Goal: Information Seeking & Learning: Learn about a topic

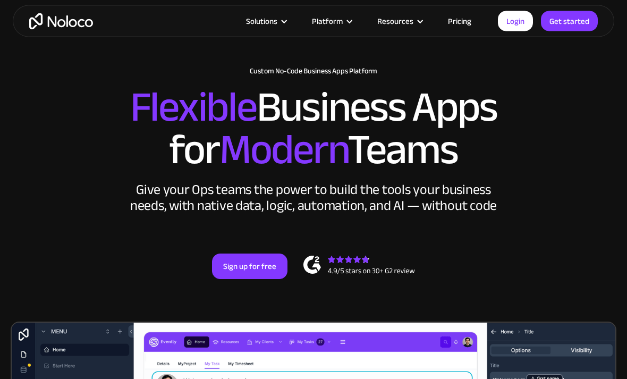
scroll to position [40, 0]
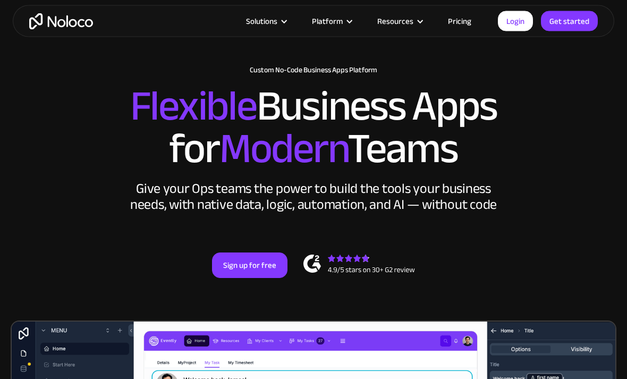
click at [550, 224] on div "New: Connect Noloco to Stripe Custom No-Code Business Apps Platform Flexible Bu…" at bounding box center [313, 183] width 627 height 255
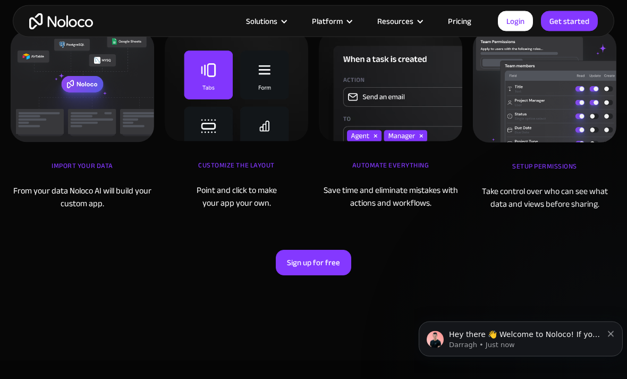
scroll to position [3384, 0]
click at [195, 175] on div "Customize the layout" at bounding box center [237, 170] width 144 height 27
click at [197, 175] on div "Customize the layout" at bounding box center [237, 170] width 144 height 27
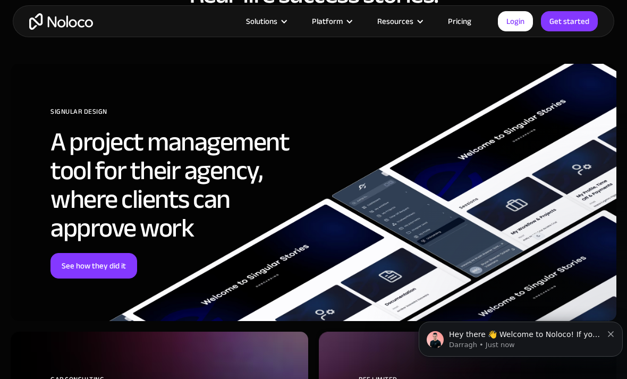
scroll to position [3814, 0]
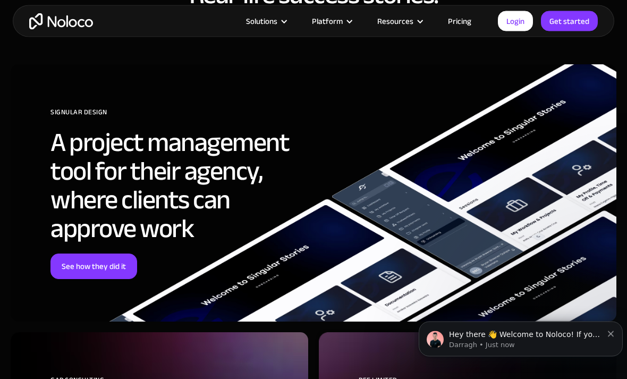
click at [538, 270] on div "SIGNULAR DESIGN A project management tool for their agency, where clients can a…" at bounding box center [314, 193] width 606 height 257
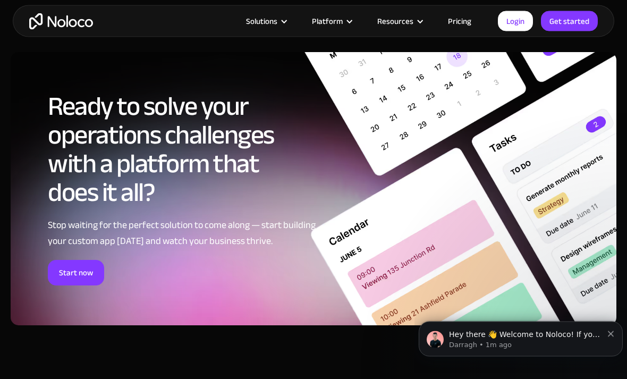
scroll to position [4955, 0]
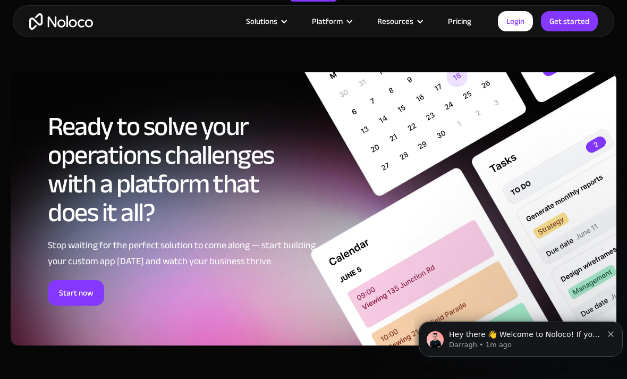
click at [80, 282] on link "Start now" at bounding box center [76, 293] width 56 height 26
click at [278, 21] on div "Solutions" at bounding box center [261, 21] width 31 height 14
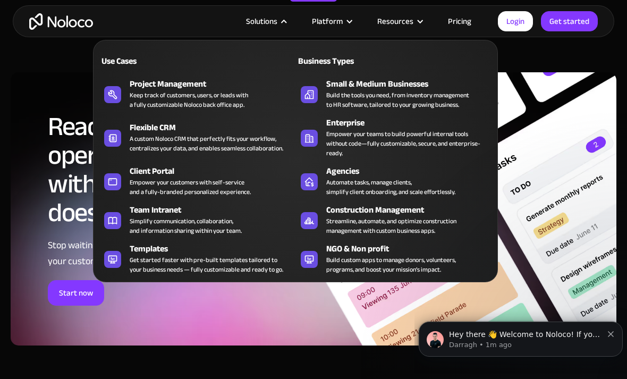
click at [122, 221] on link "Team Intranet Simplify communication, collaboration, and information sharing wi…" at bounding box center [197, 219] width 197 height 36
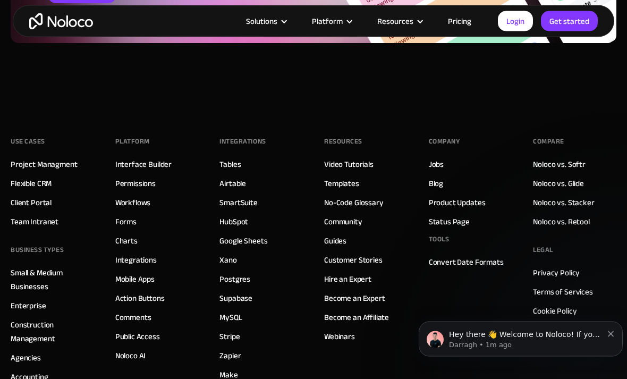
scroll to position [4332, 0]
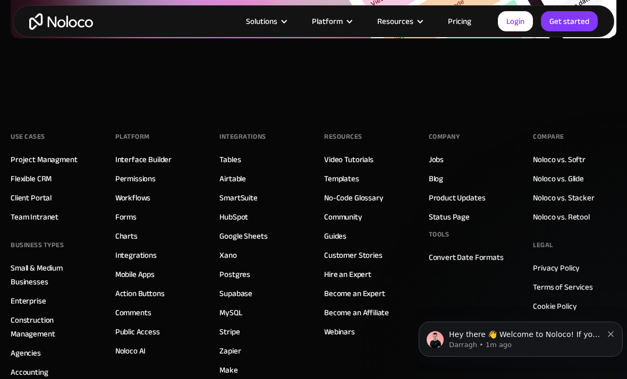
click at [111, 141] on div "Use Cases Project Managment Flexible CRM Client Portal Team Intranet BUSINESS T…" at bounding box center [314, 299] width 606 height 404
click at [124, 153] on link "Interface Builder" at bounding box center [143, 160] width 56 height 14
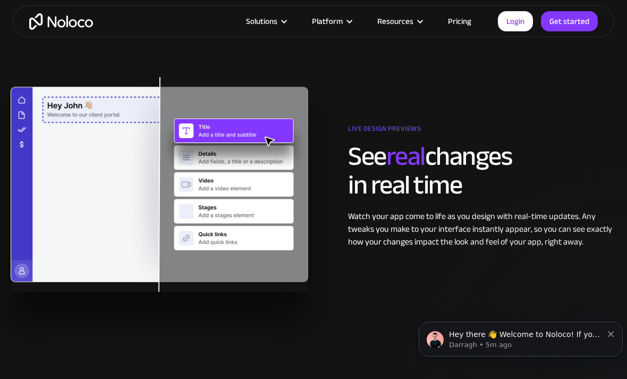
scroll to position [1641, 0]
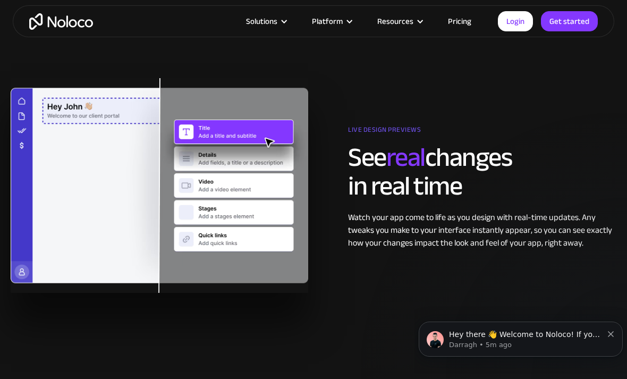
click at [265, 28] on div "Solutions" at bounding box center [261, 21] width 31 height 14
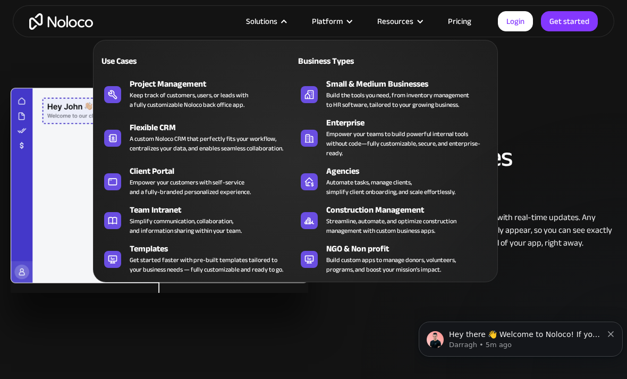
click at [332, 20] on div "Platform" at bounding box center [327, 21] width 31 height 14
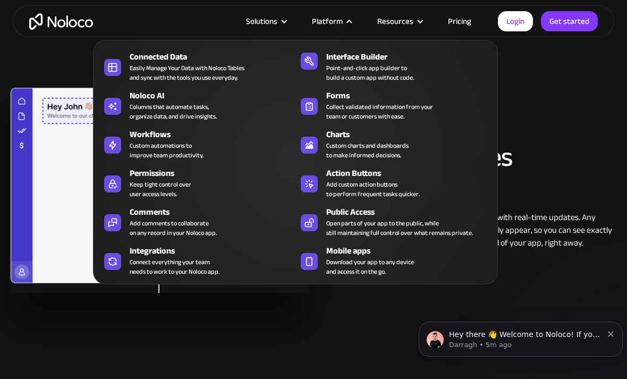
click at [436, 216] on div "Public Access" at bounding box center [411, 212] width 171 height 13
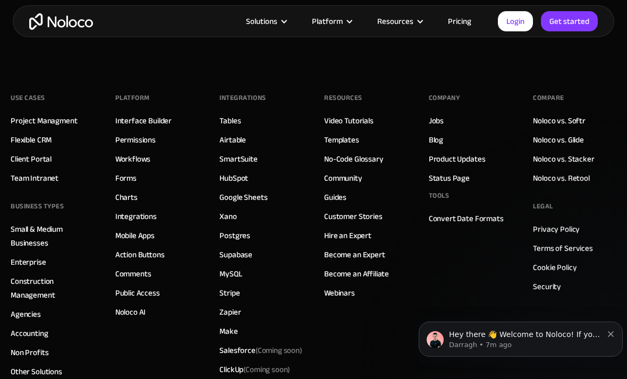
scroll to position [4147, 0]
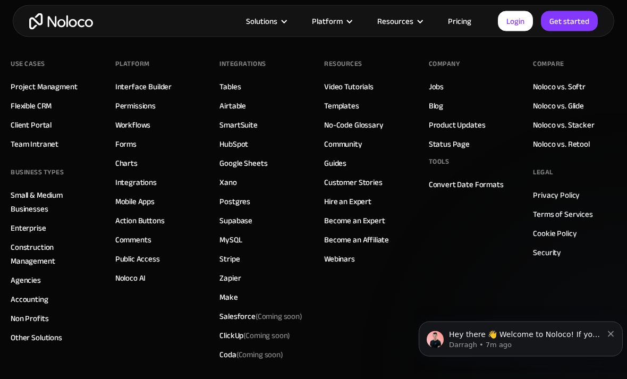
click at [121, 162] on link "Charts" at bounding box center [126, 164] width 22 height 14
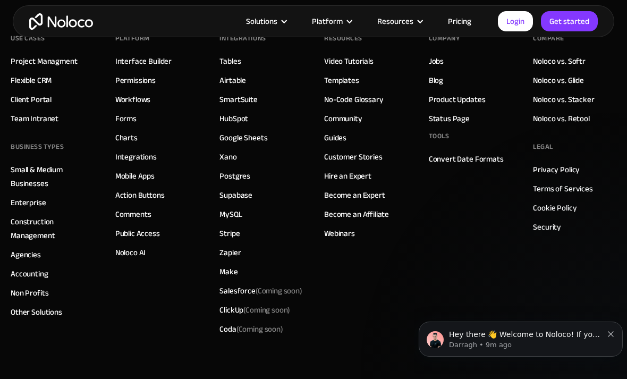
scroll to position [3710, 0]
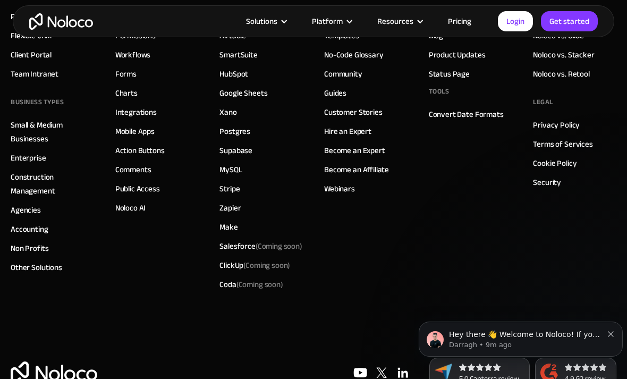
click at [125, 174] on link "Comments" at bounding box center [133, 170] width 36 height 14
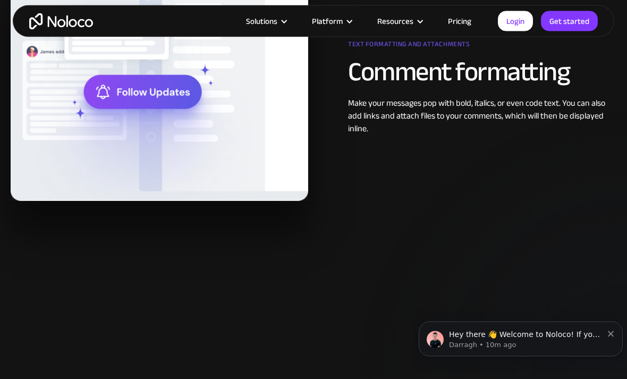
scroll to position [927, 0]
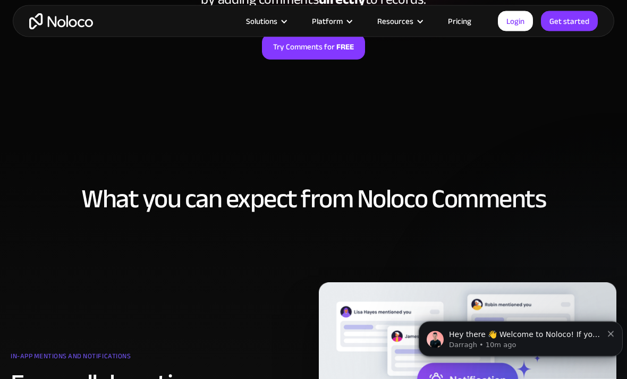
scroll to position [0, 0]
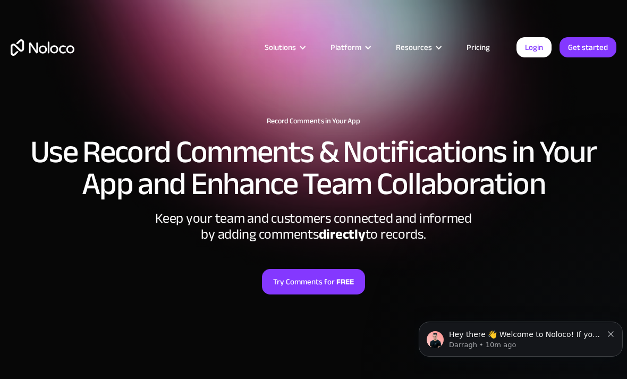
click at [360, 37] on div "Solutions Use Cases Business Types Project Management Keep track of customers, …" at bounding box center [313, 58] width 627 height 63
click at [359, 44] on div "Platform" at bounding box center [346, 47] width 31 height 14
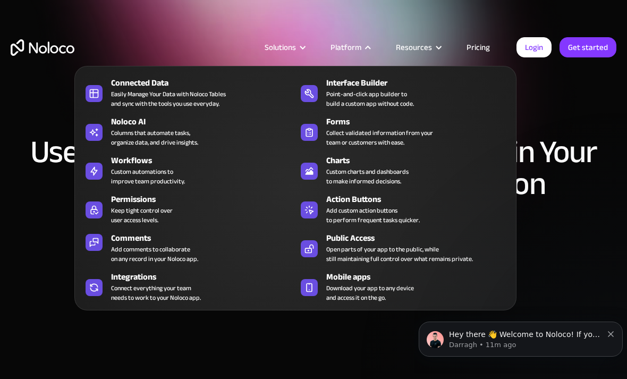
click at [19, 167] on h2 "Use Record Comments & Notifications in Your App and Enhance Team Collaboration" at bounding box center [314, 168] width 606 height 64
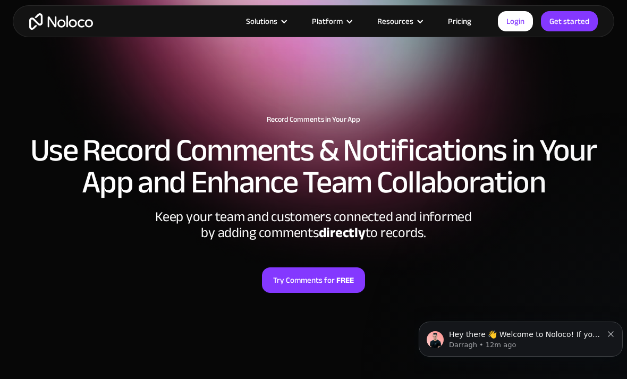
scroll to position [3, 0]
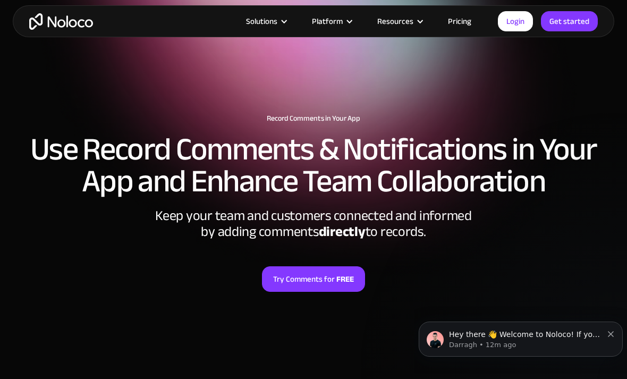
click at [265, 23] on div "Solutions" at bounding box center [261, 21] width 31 height 14
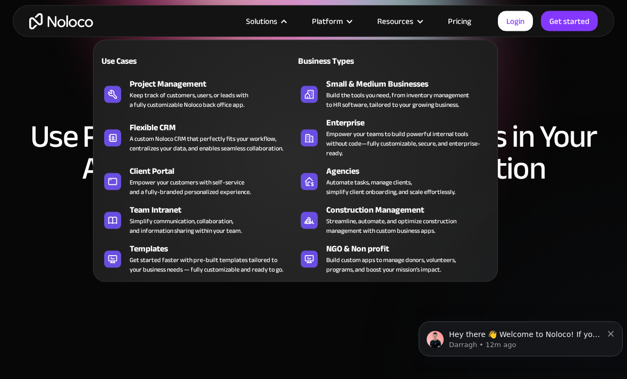
scroll to position [16, 0]
click at [457, 220] on div "Streamline, automate, and optimize construction management with custom business…" at bounding box center [391, 225] width 130 height 19
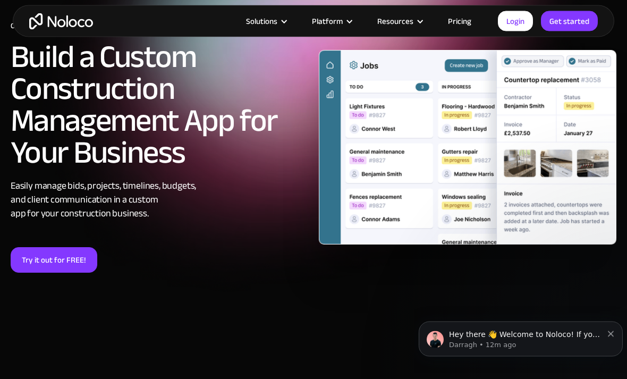
scroll to position [65, 0]
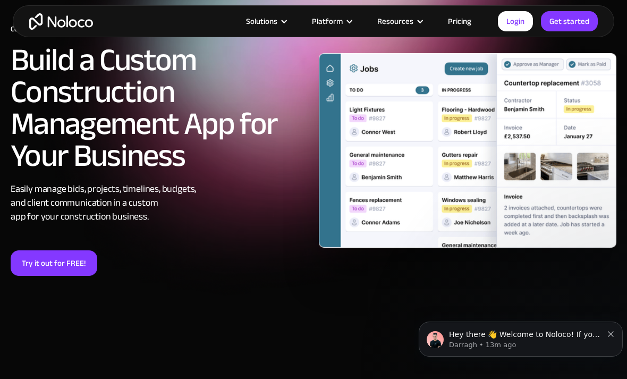
click at [339, 24] on div "Platform" at bounding box center [327, 21] width 31 height 14
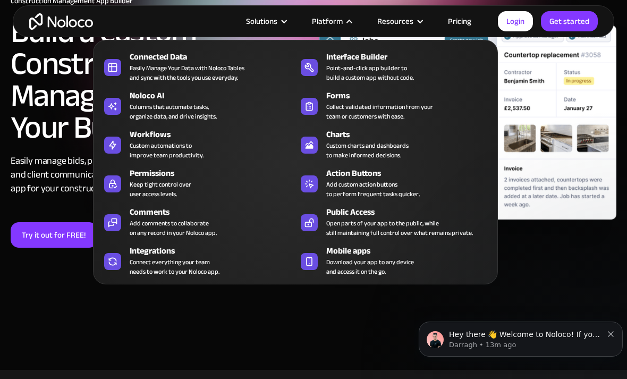
scroll to position [95, 0]
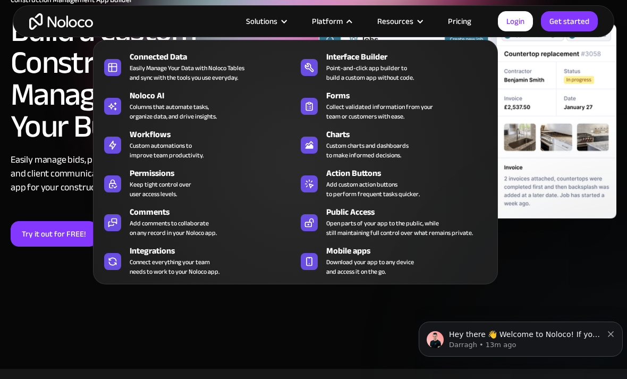
click at [295, 22] on div "Solutions" at bounding box center [266, 21] width 66 height 14
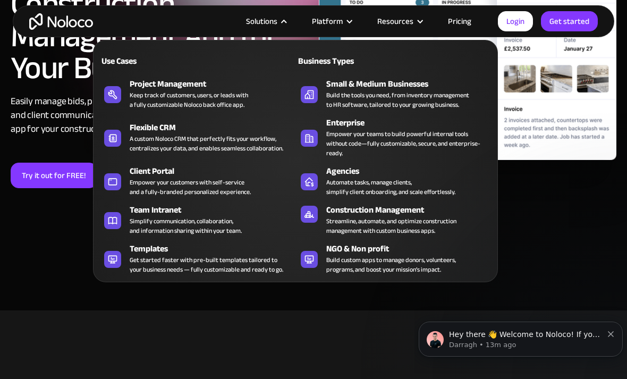
scroll to position [155, 0]
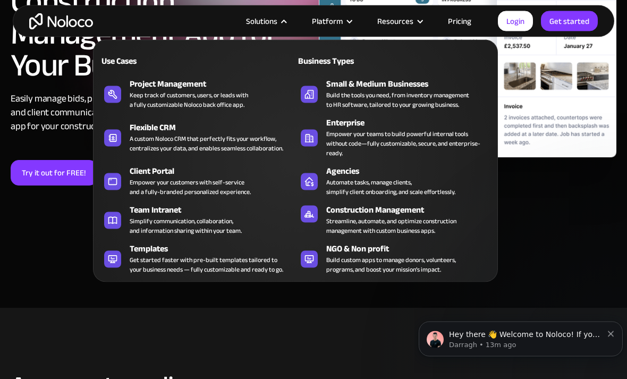
click at [246, 257] on div "Get started faster with pre-built templates tailored to your business needs — f…" at bounding box center [207, 264] width 154 height 19
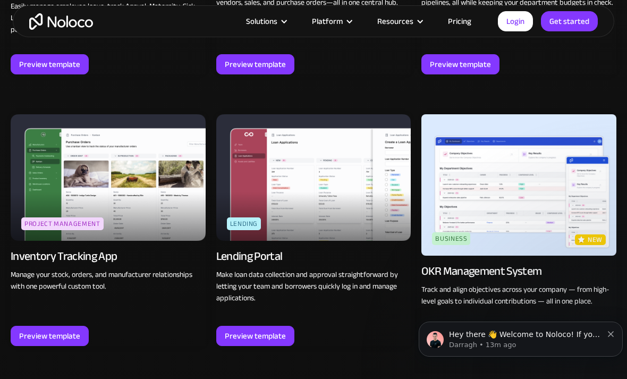
scroll to position [1461, 0]
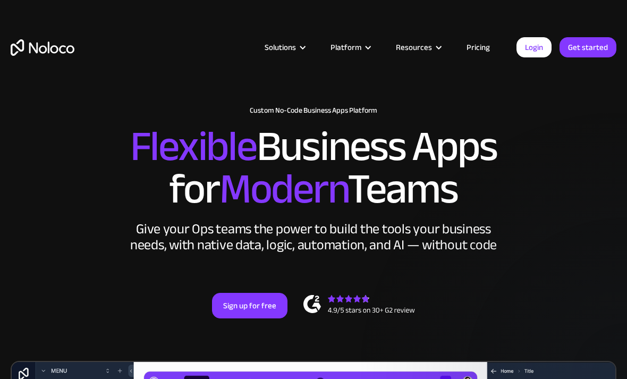
click at [296, 47] on div "Solutions" at bounding box center [280, 47] width 31 height 14
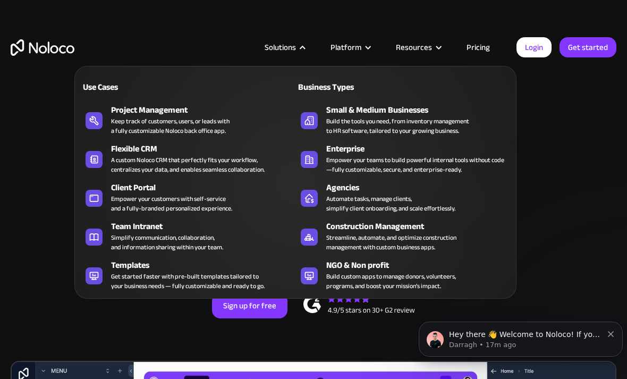
click at [420, 116] on div "Build the tools you need, from inventory management to HR software, tailored to…" at bounding box center [397, 125] width 143 height 19
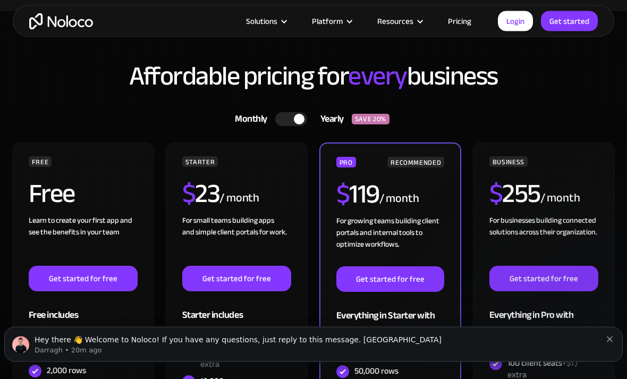
scroll to position [2790, 0]
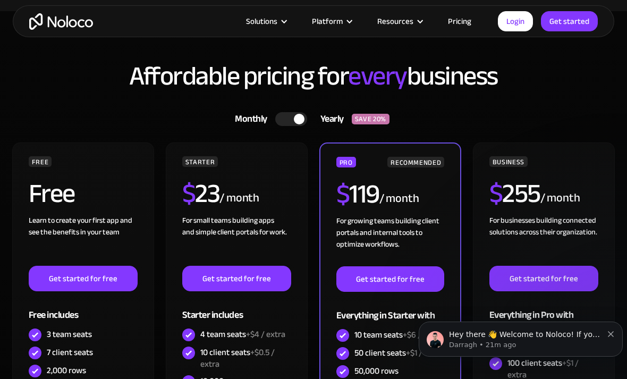
click at [289, 112] on div at bounding box center [291, 119] width 32 height 14
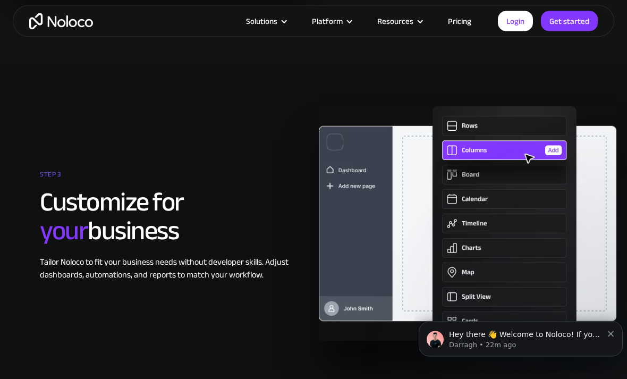
scroll to position [1931, 0]
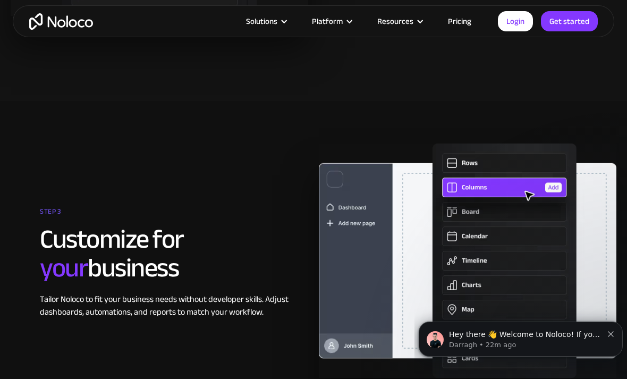
click at [609, 323] on div "Hey there 👋 Welcome to Noloco! If you have any questions, just reply to this me…" at bounding box center [521, 339] width 204 height 35
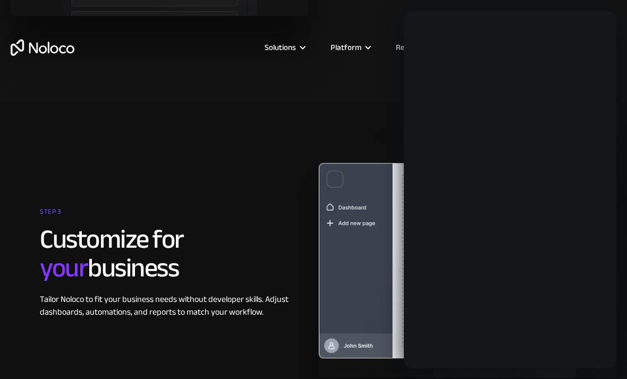
scroll to position [0, 0]
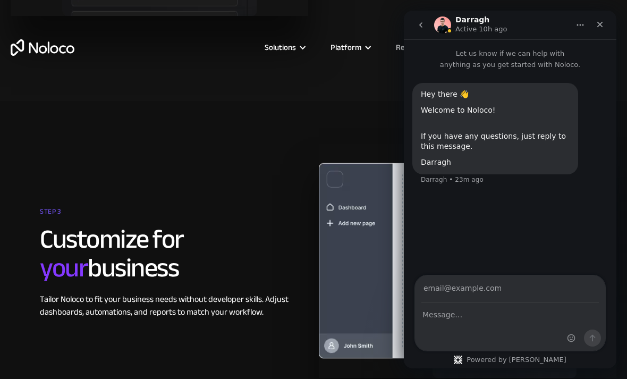
click at [422, 21] on icon "go back" at bounding box center [421, 25] width 9 height 9
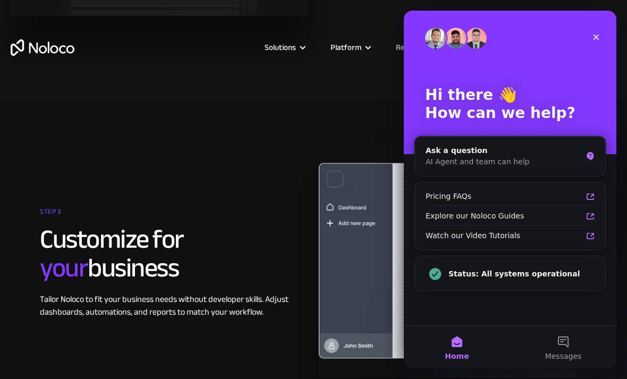
click at [330, 133] on div "STEP 3 Customize for your business Tailor Noloco to fit your business needs wit…" at bounding box center [313, 271] width 627 height 277
click at [595, 36] on icon "Close" at bounding box center [597, 38] width 6 height 6
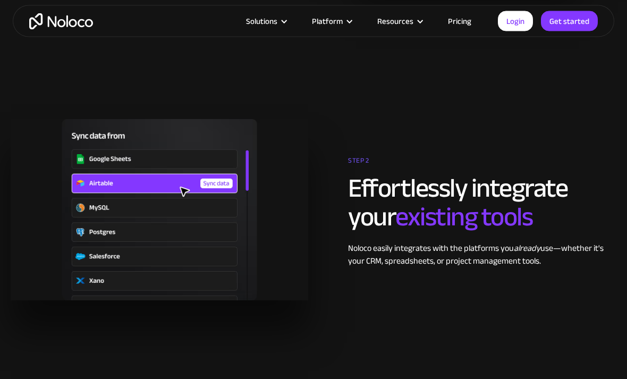
click at [261, 22] on div "Solutions" at bounding box center [261, 21] width 31 height 14
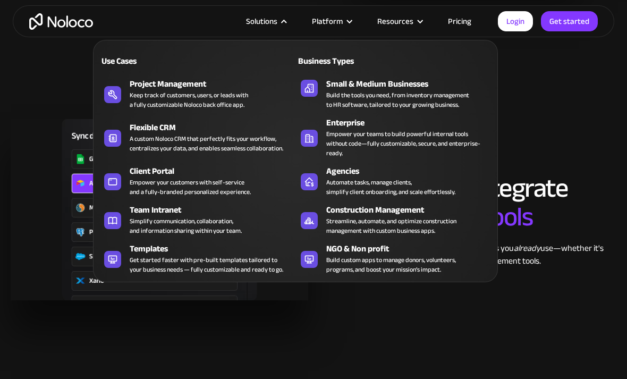
click at [405, 24] on div "Resources" at bounding box center [395, 21] width 36 height 14
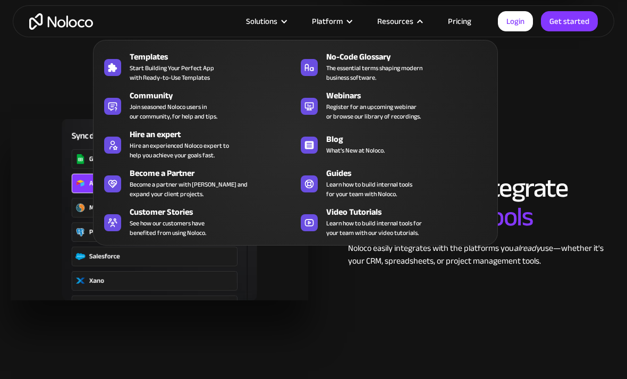
click at [343, 23] on div "Platform" at bounding box center [327, 21] width 31 height 14
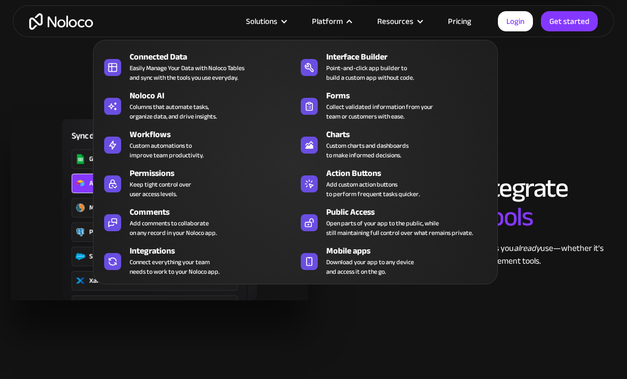
click at [335, 24] on div "Platform" at bounding box center [327, 21] width 31 height 14
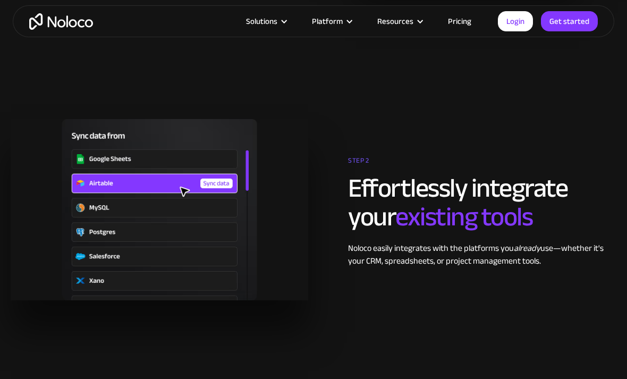
click at [288, 22] on div at bounding box center [284, 22] width 8 height 8
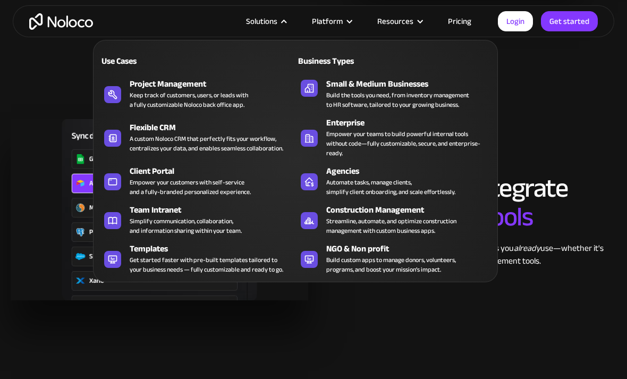
scroll to position [1634, 0]
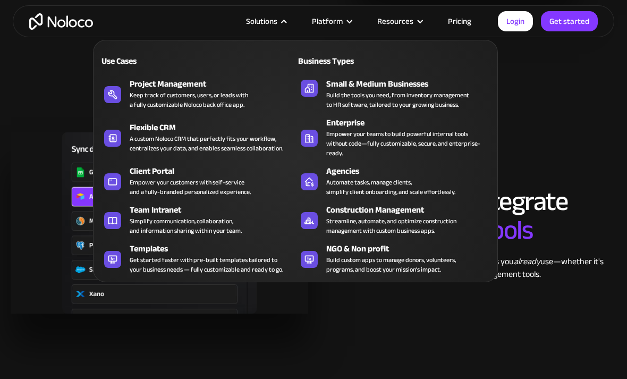
click at [350, 22] on div at bounding box center [350, 22] width 8 height 8
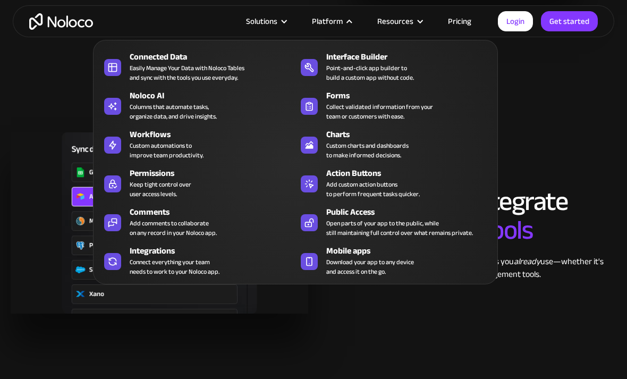
click at [36, 103] on section "STEP 2 Effortlessly integrate your existing tools Noloco easily integrates with…" at bounding box center [313, 234] width 627 height 331
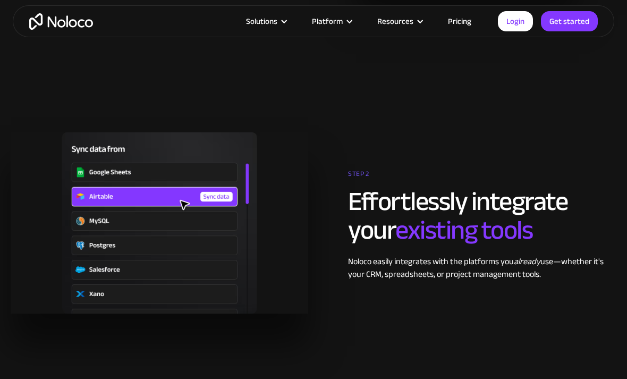
click at [282, 21] on div "Solutions" at bounding box center [266, 21] width 66 height 14
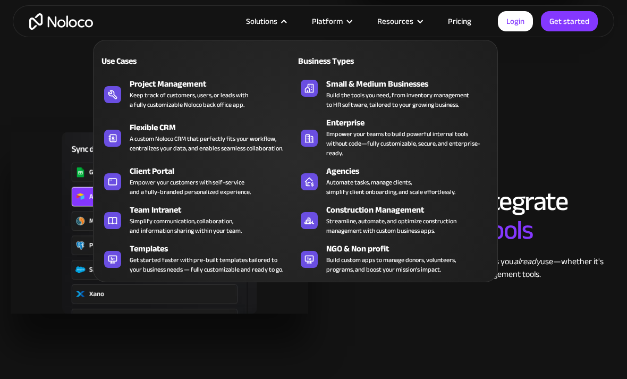
click at [453, 222] on div "Streamline, automate, and optimize construction management with custom business…" at bounding box center [391, 225] width 130 height 19
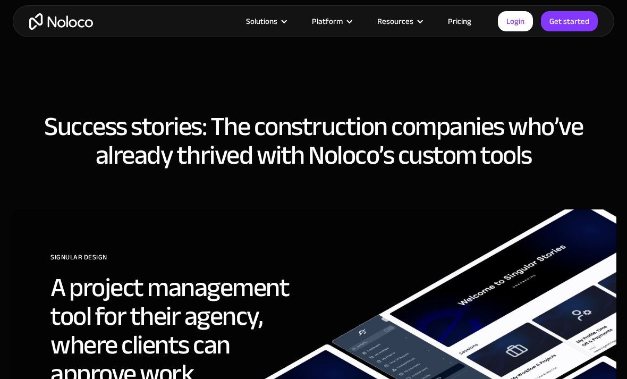
scroll to position [3305, 0]
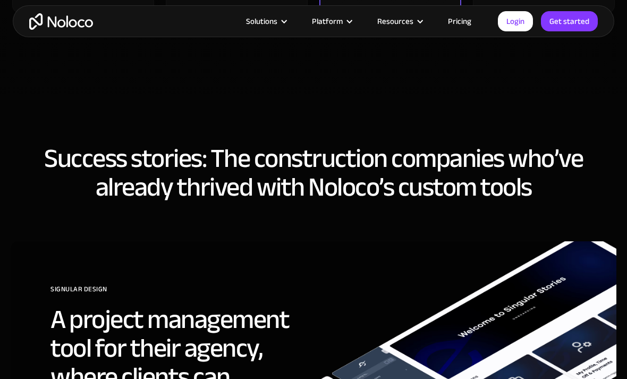
scroll to position [3362, 0]
